Goal: Information Seeking & Learning: Learn about a topic

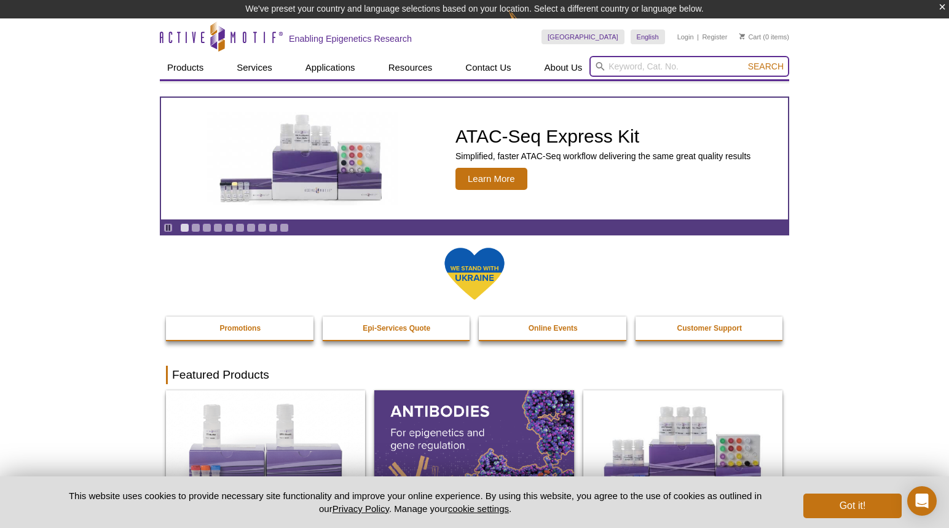
click at [617, 66] on input "search" at bounding box center [690, 66] width 200 height 21
type input "ㅠ"
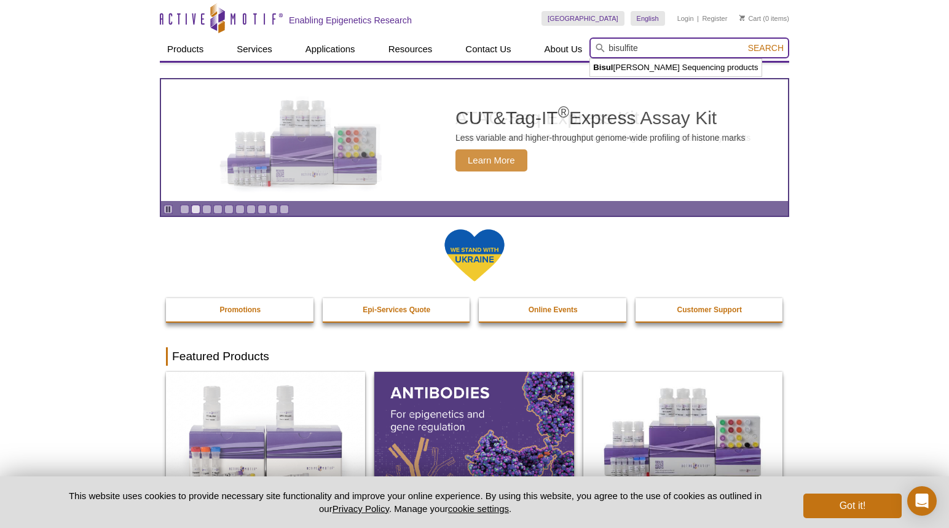
type input "bisulfite"
click at [745, 42] on button "Search" at bounding box center [766, 47] width 43 height 11
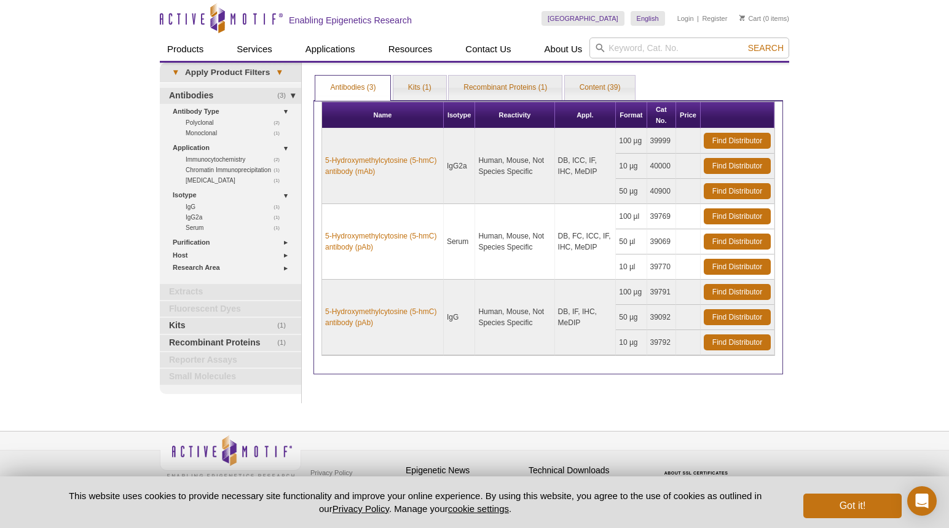
click at [807, 197] on div "Active Motif Logo Enabling Epigenetics Research 0 Search Skip to content Active…" at bounding box center [474, 269] width 949 height 539
click at [435, 84] on link "Kits (1)" at bounding box center [419, 88] width 53 height 25
